Goal: Find specific page/section: Find specific page/section

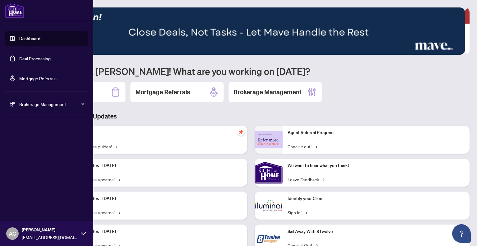
scroll to position [22, 0]
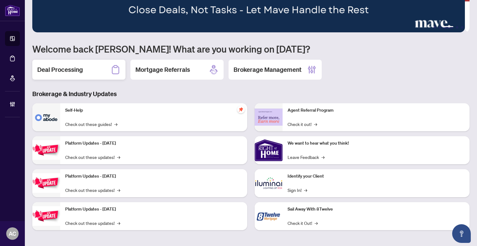
click at [78, 76] on div "Deal Processing" at bounding box center [78, 70] width 93 height 20
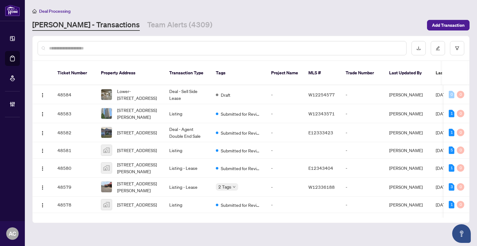
click at [84, 47] on input "text" at bounding box center [225, 48] width 352 height 7
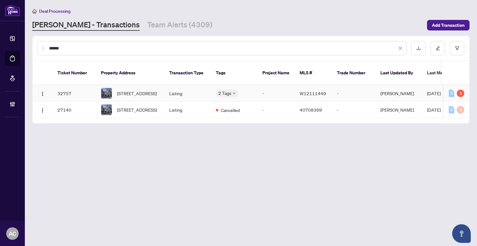
type input "******"
click at [155, 90] on span "[STREET_ADDRESS]" at bounding box center [137, 93] width 40 height 7
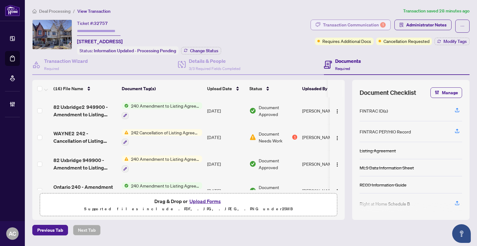
click at [345, 23] on div "Transaction Communication 1" at bounding box center [354, 25] width 63 height 10
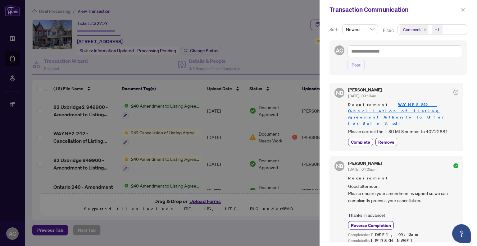
click at [280, 48] on div at bounding box center [238, 123] width 477 height 246
click at [462, 10] on icon "close" at bounding box center [463, 9] width 4 height 4
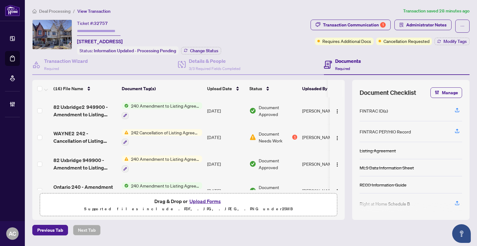
click at [155, 160] on div "240 Amendment to Listing Agreement - Authority to Offer for Sale Price Change/E…" at bounding box center [162, 163] width 80 height 17
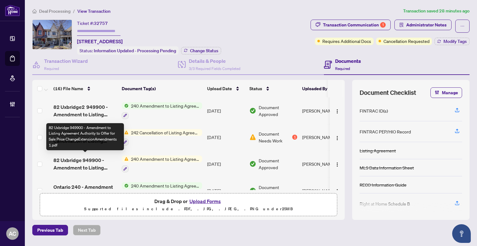
click at [81, 163] on span "82 Uxbridge 949900 - Amendment to Listing Agreement Authority to Offer for Sale…" at bounding box center [84, 163] width 63 height 15
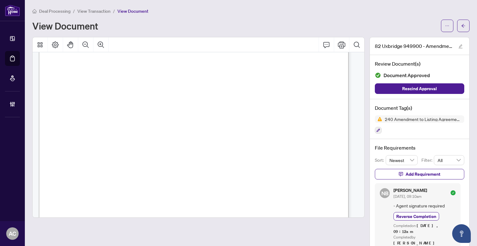
scroll to position [248, 0]
click at [89, 11] on span "View Transaction" at bounding box center [93, 11] width 33 height 6
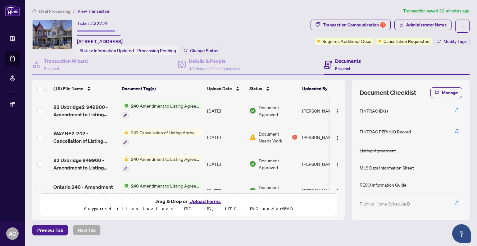
click at [123, 25] on div "Ticket #: 32757 [STREET_ADDRESS]" at bounding box center [100, 32] width 46 height 25
